Goal: Task Accomplishment & Management: Use online tool/utility

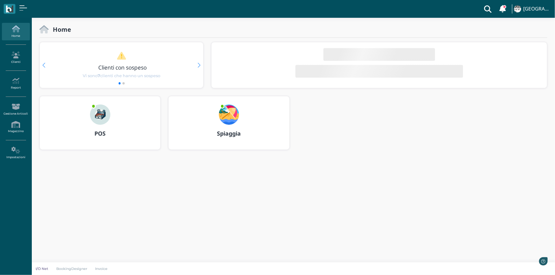
click at [232, 134] on b "Spiaggia" at bounding box center [229, 134] width 24 height 8
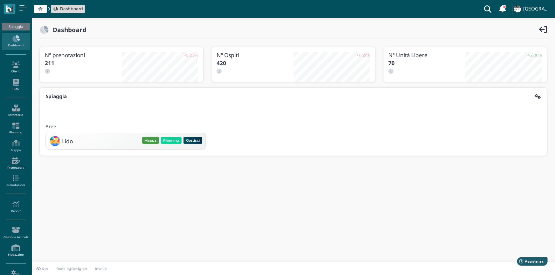
click at [150, 140] on button "Mappa" at bounding box center [150, 140] width 17 height 7
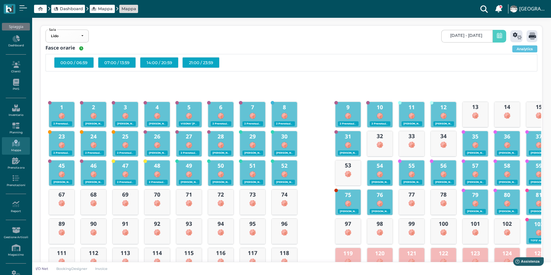
click at [498, 37] on icon at bounding box center [499, 36] width 5 height 7
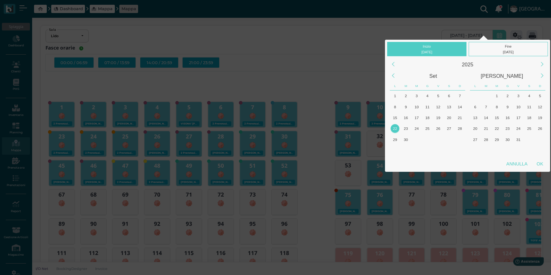
click at [394, 128] on div "22" at bounding box center [395, 128] width 9 height 9
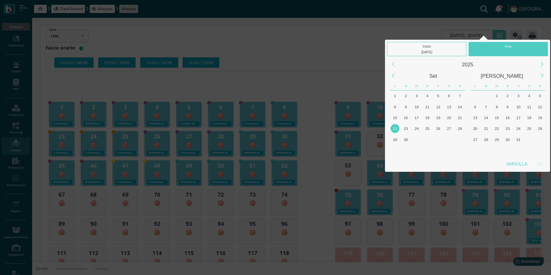
click at [394, 128] on div "22" at bounding box center [395, 128] width 9 height 9
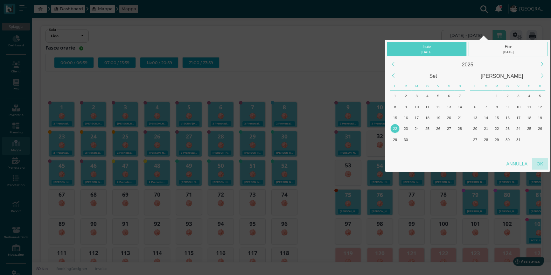
click at [538, 163] on div "OK" at bounding box center [540, 163] width 16 height 11
type input "22/09/2025 - 22/09/2025"
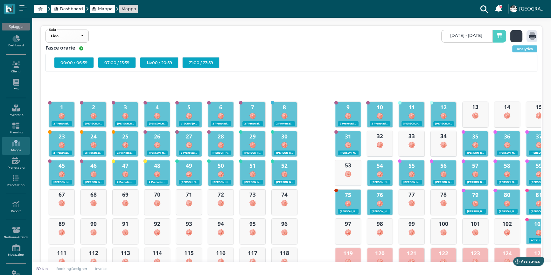
click at [515, 37] on icon at bounding box center [517, 35] width 9 height 7
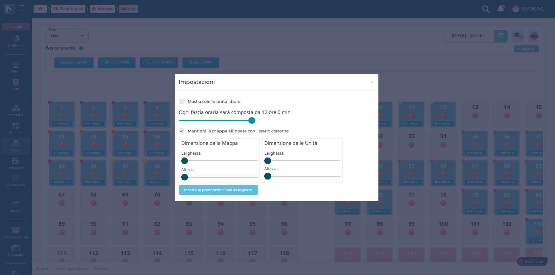
drag, startPoint x: 223, startPoint y: 122, endPoint x: 272, endPoint y: 126, distance: 49.1
type input "720"
click at [255, 124] on input "range" at bounding box center [217, 120] width 76 height 7
click at [372, 82] on span "×" at bounding box center [372, 82] width 5 height 8
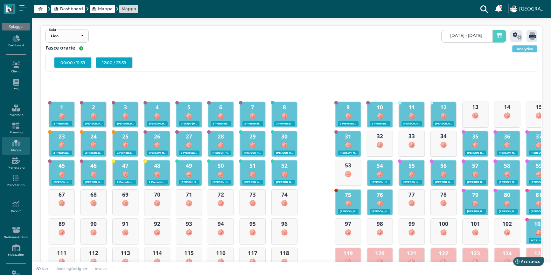
click at [121, 63] on div "12:00 / 23:59" at bounding box center [114, 62] width 37 height 11
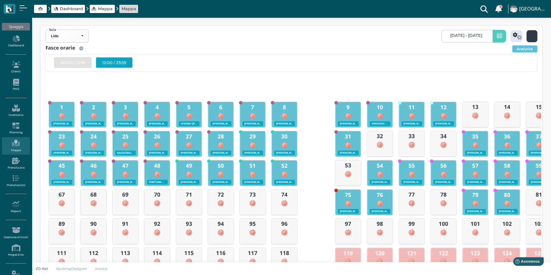
click at [531, 37] on icon at bounding box center [532, 35] width 7 height 7
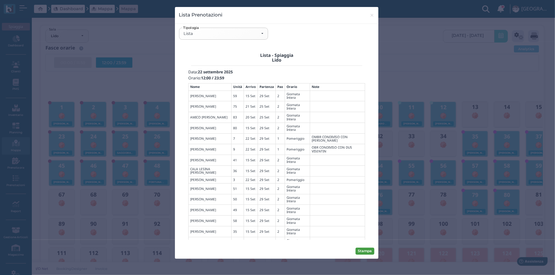
click at [367, 251] on button "Stampa" at bounding box center [365, 251] width 19 height 7
click at [262, 35] on div "Lista" at bounding box center [224, 33] width 80 height 5
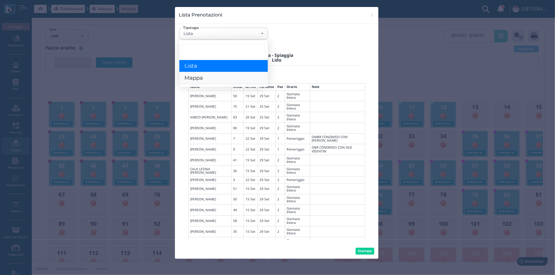
click at [207, 78] on link "Mappa" at bounding box center [223, 79] width 88 height 12
select select "map"
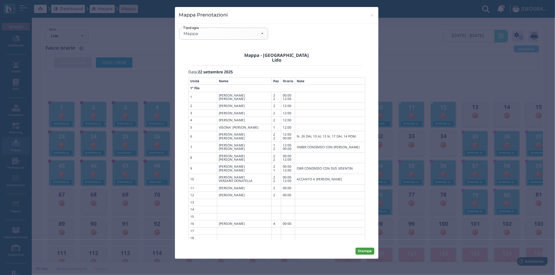
click at [366, 250] on button "Stampa" at bounding box center [365, 251] width 19 height 7
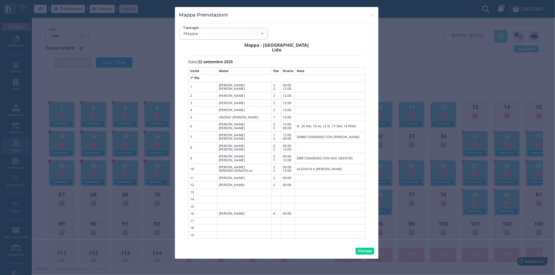
scroll to position [36, 0]
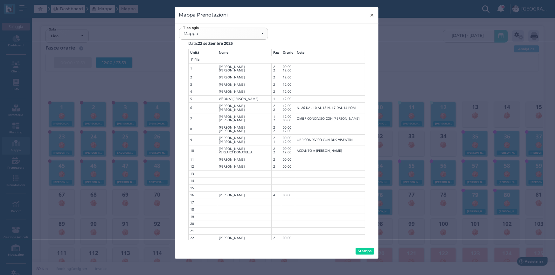
click at [369, 17] on button "× close" at bounding box center [371, 15] width 13 height 16
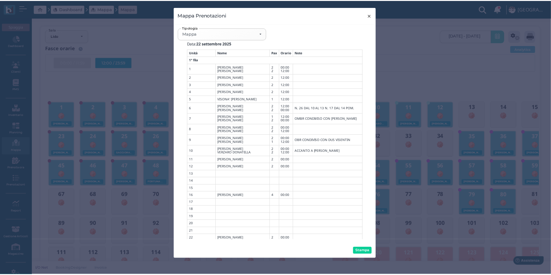
scroll to position [0, 0]
